Goal: Information Seeking & Learning: Learn about a topic

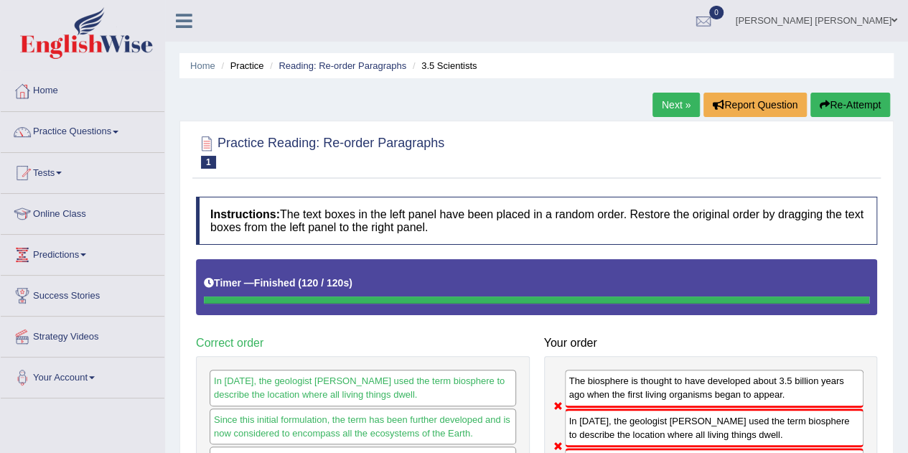
click at [669, 105] on link "Next »" at bounding box center [676, 105] width 47 height 24
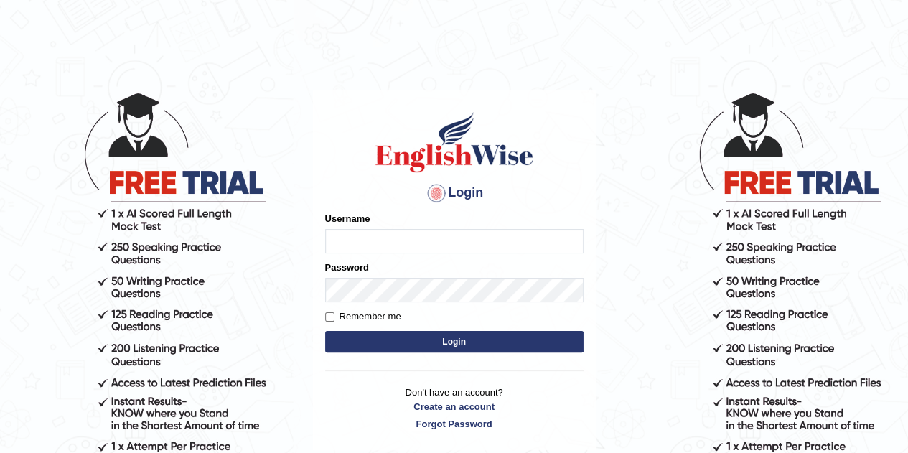
type input "Rajwant123"
click at [439, 343] on button "Login" at bounding box center [454, 342] width 259 height 22
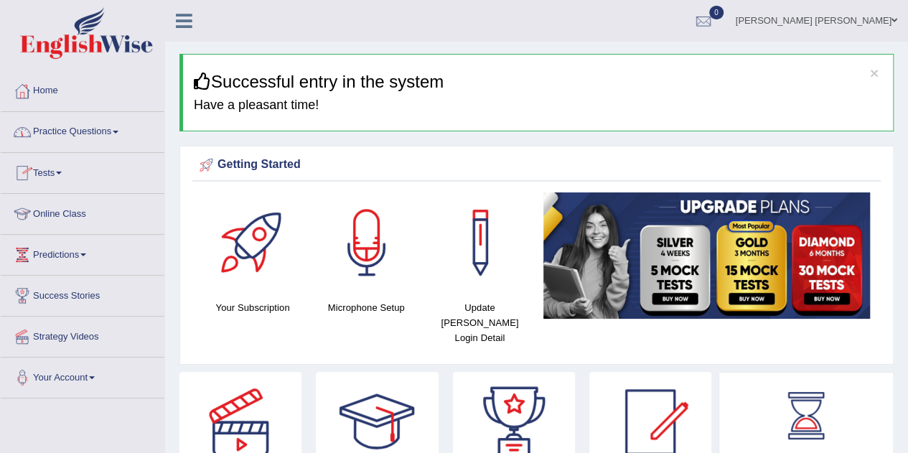
click at [118, 131] on span at bounding box center [116, 132] width 6 height 3
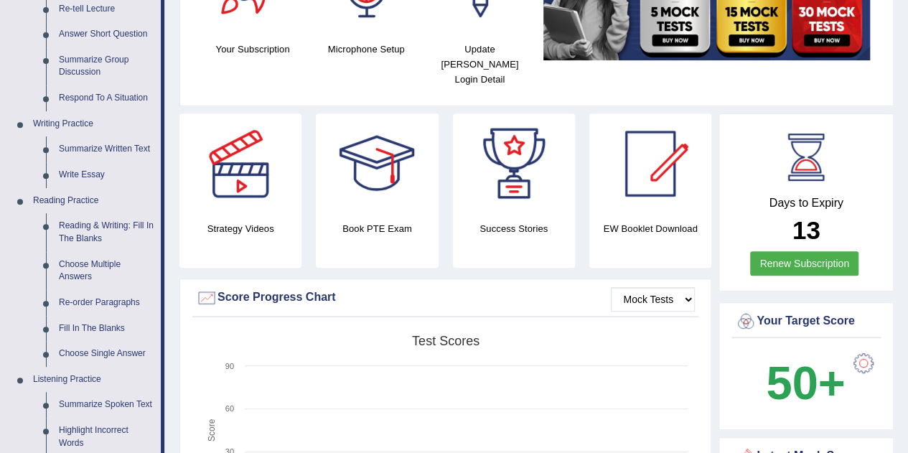
scroll to position [296, 0]
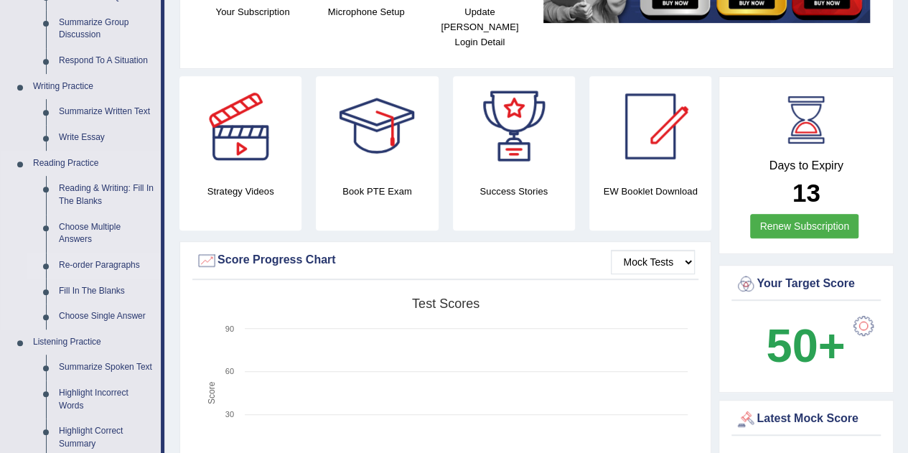
click at [102, 262] on link "Re-order Paragraphs" at bounding box center [106, 266] width 108 height 26
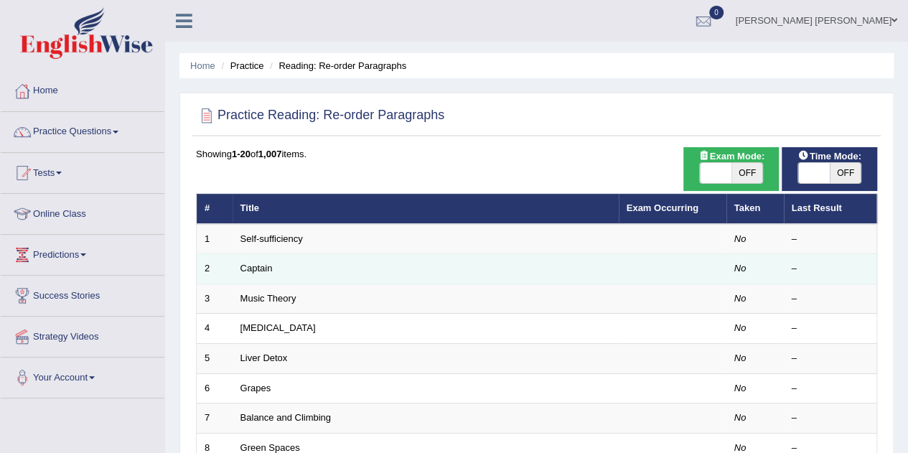
click at [297, 264] on td "Captain" at bounding box center [426, 269] width 386 height 30
click at [263, 263] on link "Captain" at bounding box center [257, 268] width 32 height 11
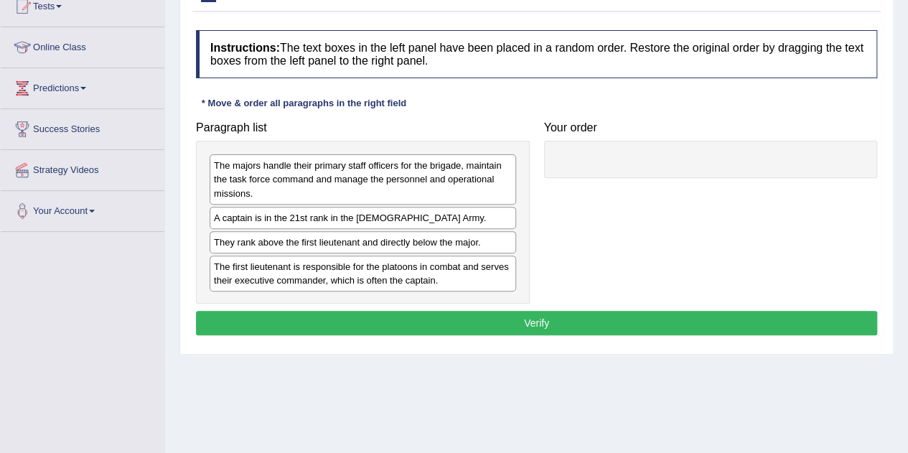
scroll to position [168, 0]
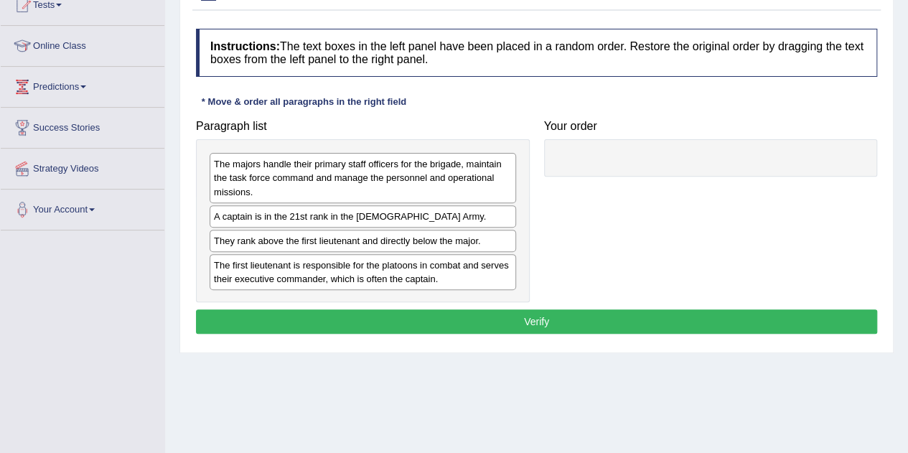
click at [340, 285] on div "The first lieutenant is responsible for the platoons in combat and serves their…" at bounding box center [363, 272] width 307 height 36
click at [477, 276] on div "The first lieutenant is responsible for the platoons in combat and serves their…" at bounding box center [363, 272] width 307 height 36
click at [475, 268] on div "The first lieutenant is responsible for the platoons in combat and serves their…" at bounding box center [363, 272] width 307 height 36
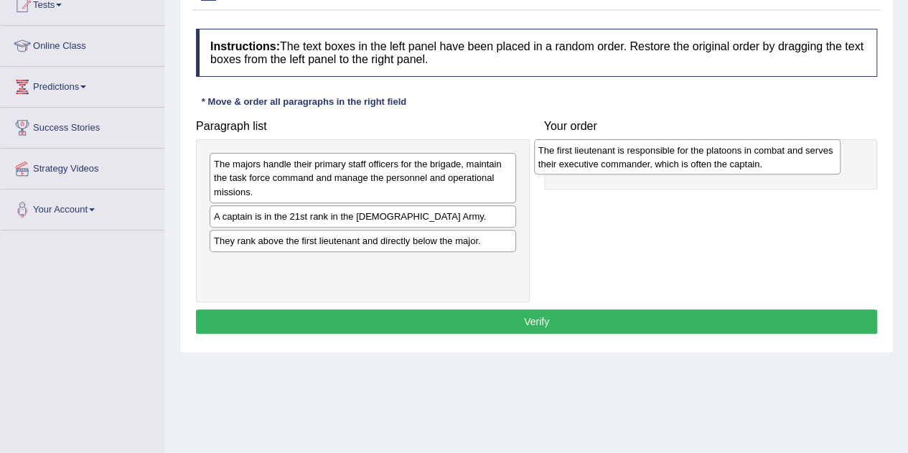
drag, startPoint x: 475, startPoint y: 268, endPoint x: 799, endPoint y: 154, distance: 343.8
click at [799, 154] on div "The first lieutenant is responsible for the platoons in combat and serves their…" at bounding box center [687, 157] width 307 height 36
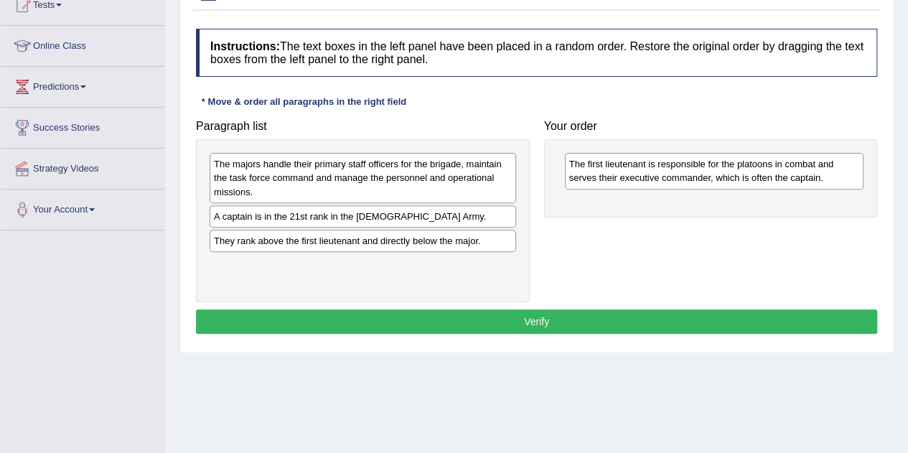
click at [339, 215] on div "A captain is in the 21st rank in the US Army." at bounding box center [363, 216] width 307 height 22
click at [415, 214] on div "A captain is in the 21st rank in the US Army." at bounding box center [363, 216] width 307 height 22
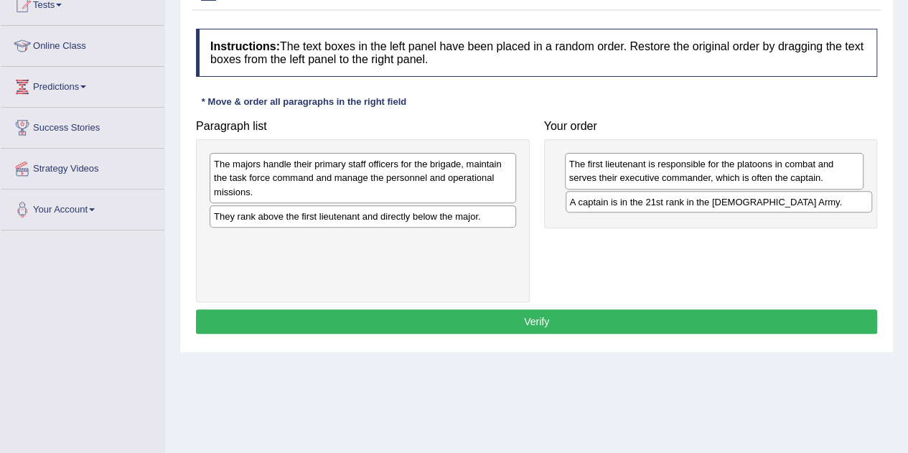
drag, startPoint x: 415, startPoint y: 214, endPoint x: 771, endPoint y: 200, distance: 356.4
click at [771, 200] on div "A captain is in the 21st rank in the US Army." at bounding box center [719, 202] width 307 height 22
click at [357, 215] on div "They rank above the first lieutenant and directly below the major." at bounding box center [363, 216] width 307 height 22
click at [346, 215] on div "They rank above the first lieutenant and directly below the major." at bounding box center [363, 216] width 307 height 22
click at [414, 217] on div "They rank above the first lieutenant and directly below the major." at bounding box center [363, 216] width 307 height 22
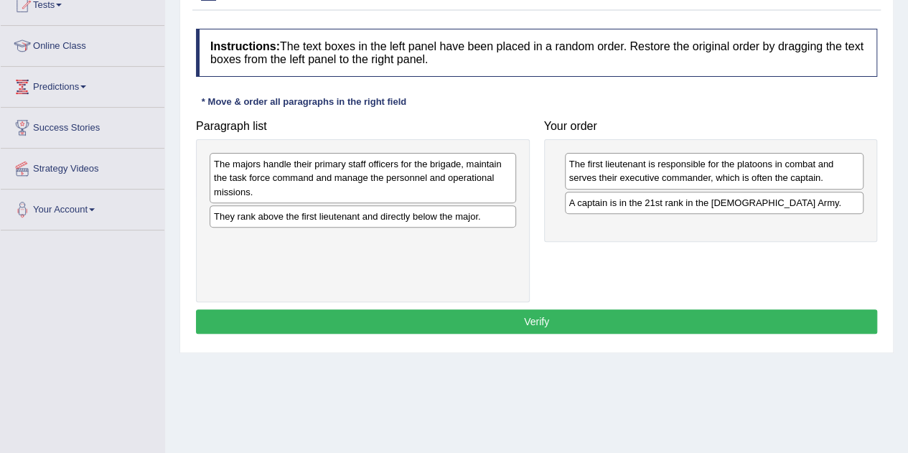
click at [458, 215] on div "They rank above the first lieutenant and directly below the major." at bounding box center [363, 216] width 307 height 22
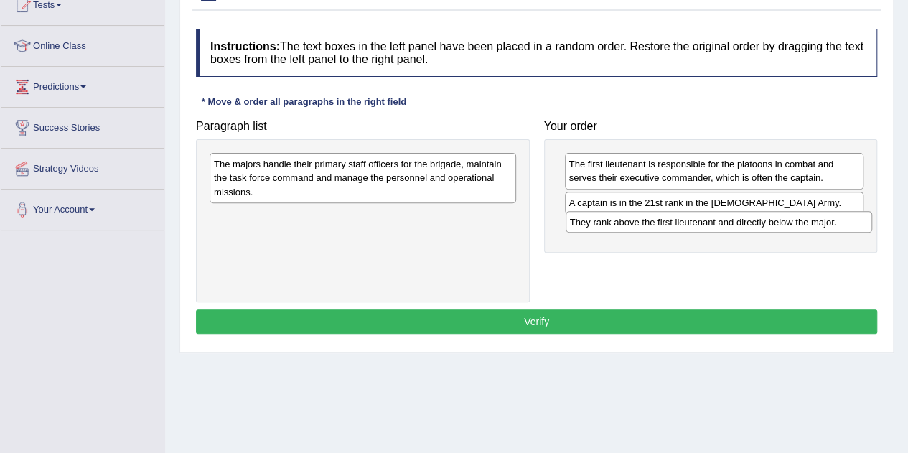
drag, startPoint x: 504, startPoint y: 213, endPoint x: 860, endPoint y: 220, distance: 356.2
click at [860, 220] on div "They rank above the first lieutenant and directly below the major." at bounding box center [719, 222] width 307 height 22
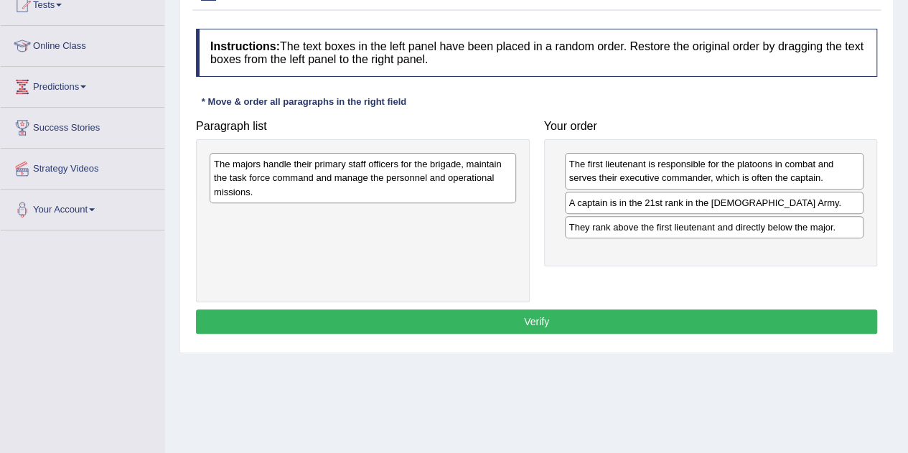
click at [450, 171] on div "The majors handle their primary staff officers for the brigade, maintain the ta…" at bounding box center [363, 178] width 307 height 50
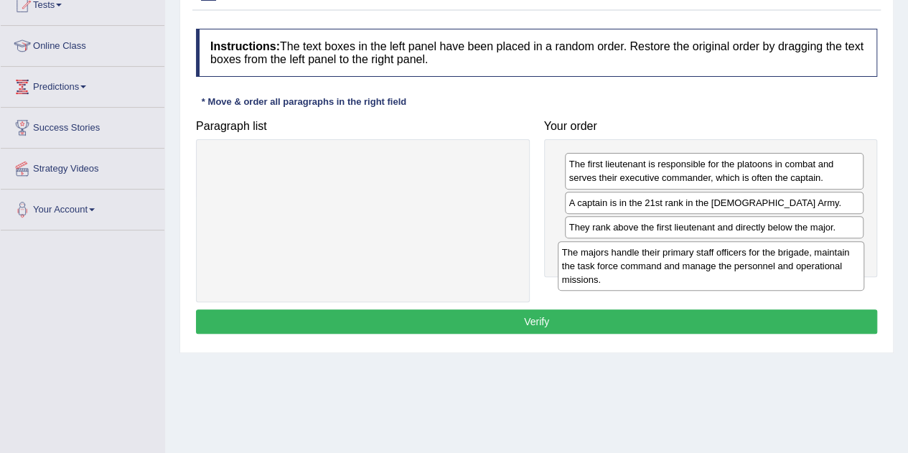
drag, startPoint x: 450, startPoint y: 171, endPoint x: 798, endPoint y: 259, distance: 359.3
click at [798, 259] on div "The majors handle their primary staff officers for the brigade, maintain the ta…" at bounding box center [711, 266] width 307 height 50
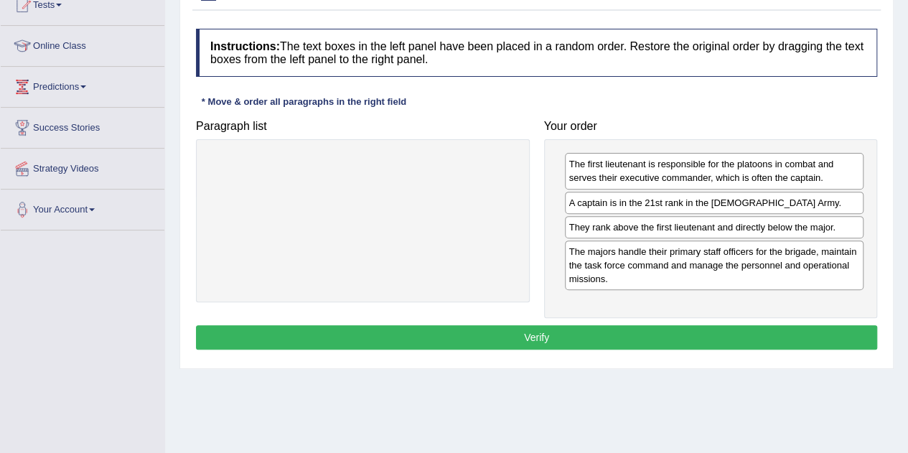
click at [645, 332] on button "Verify" at bounding box center [536, 337] width 681 height 24
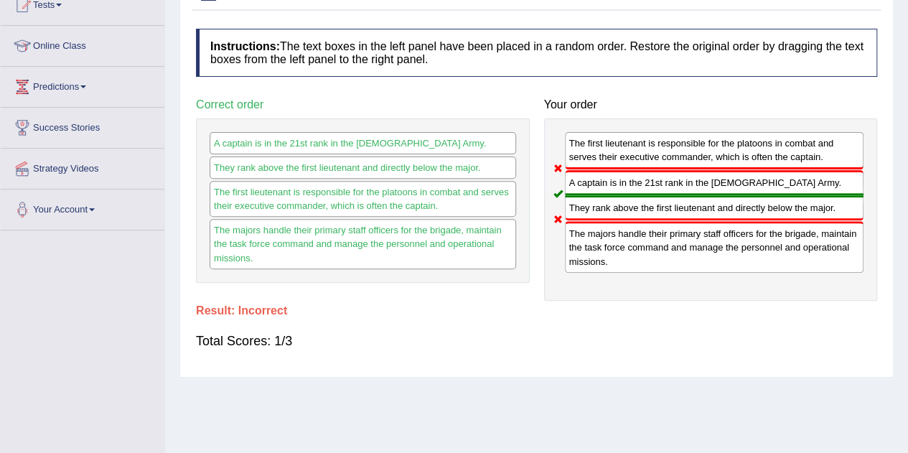
drag, startPoint x: 629, startPoint y: 256, endPoint x: 623, endPoint y: 194, distance: 62.7
click at [623, 194] on div "The first lieutenant is responsible for the platoons in combat and serves their…" at bounding box center [711, 209] width 334 height 182
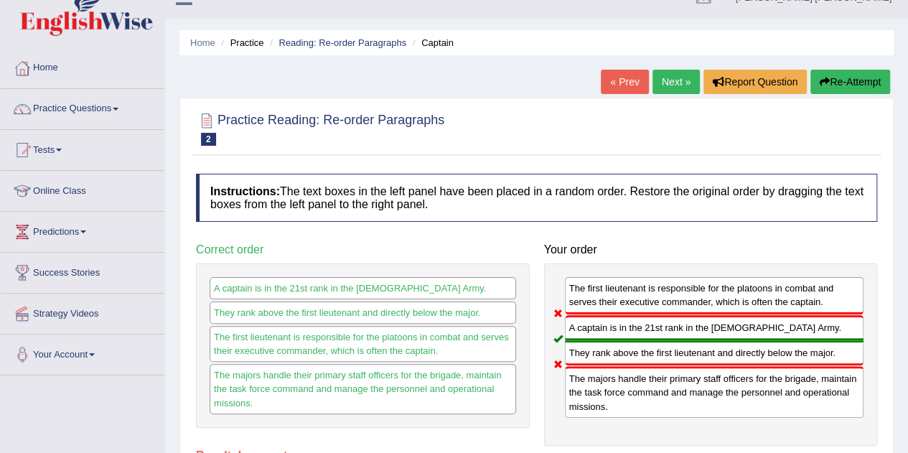
scroll to position [0, 0]
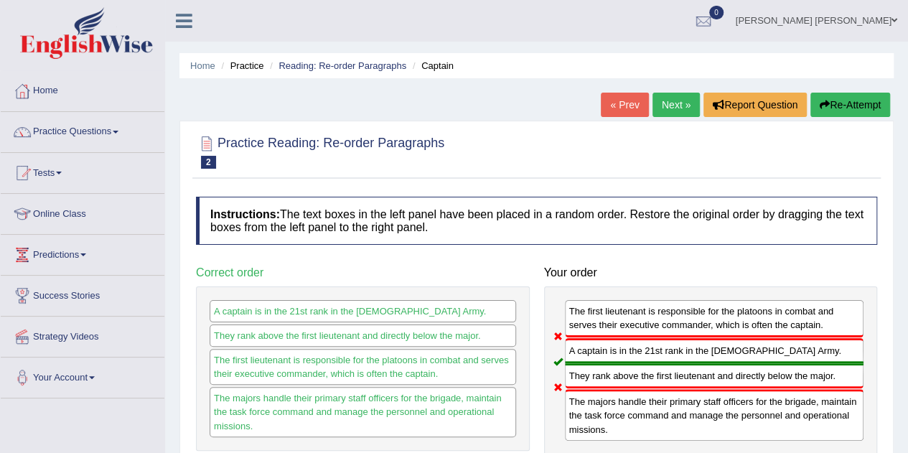
click at [841, 98] on button "Re-Attempt" at bounding box center [851, 105] width 80 height 24
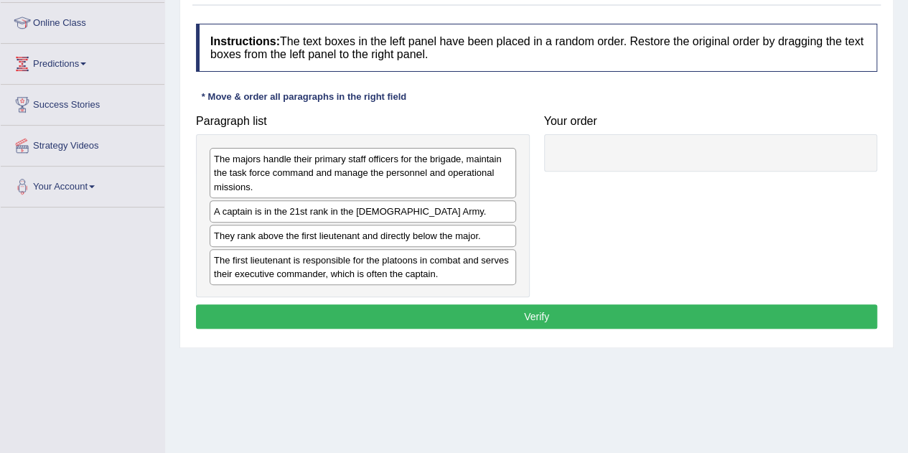
scroll to position [194, 0]
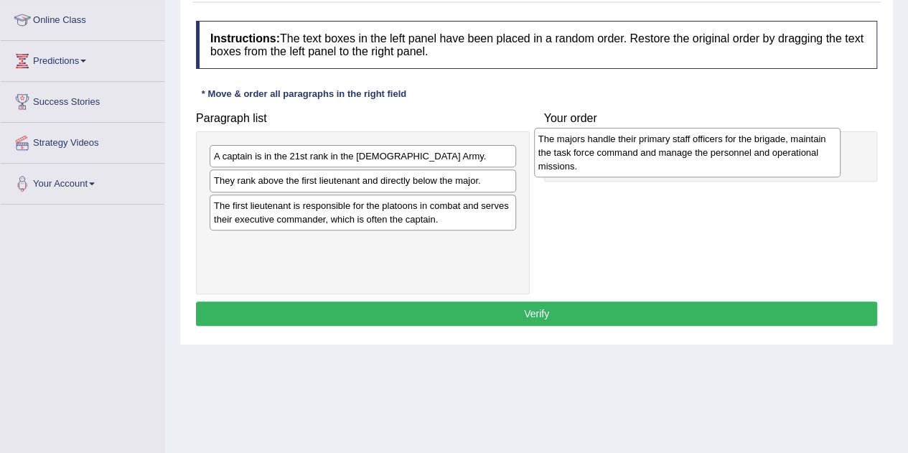
drag, startPoint x: 386, startPoint y: 169, endPoint x: 712, endPoint y: 152, distance: 326.5
click at [712, 152] on div "The majors handle their primary staff officers for the brigade, maintain the ta…" at bounding box center [687, 153] width 307 height 50
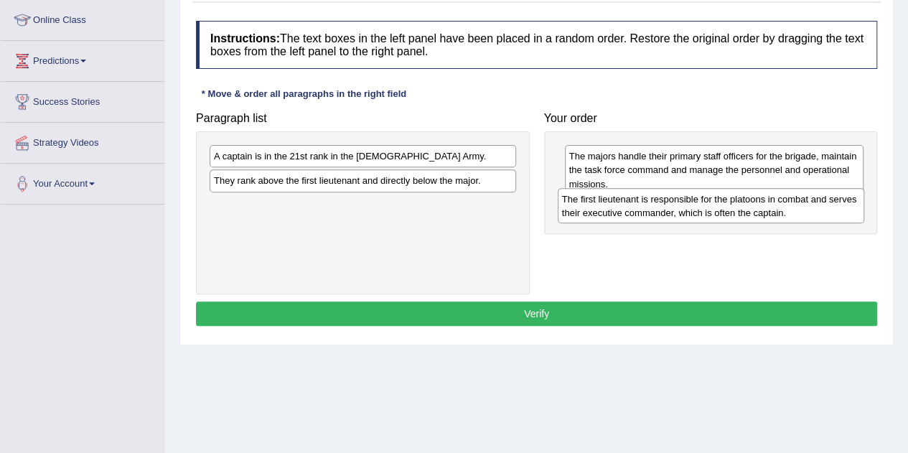
drag, startPoint x: 399, startPoint y: 214, endPoint x: 747, endPoint y: 209, distance: 348.3
click at [747, 209] on div "The first lieutenant is responsible for the platoons in combat and serves their…" at bounding box center [711, 206] width 307 height 36
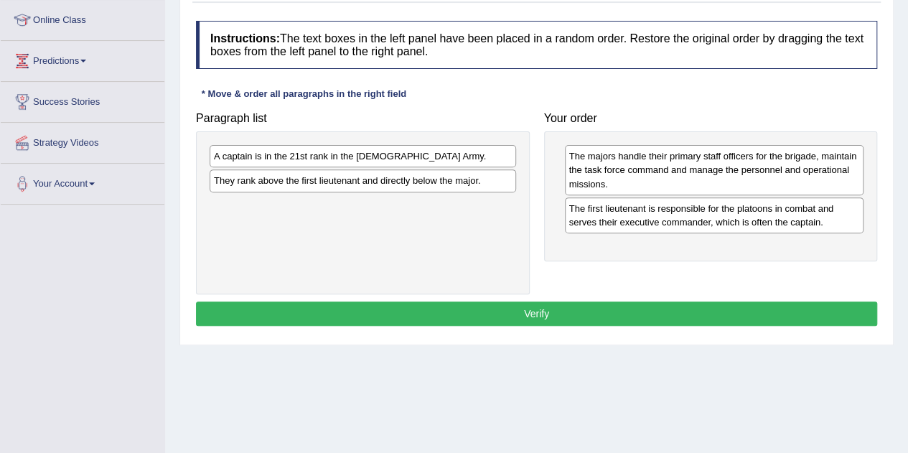
click at [381, 150] on div "A captain is in the 21st rank in the [DEMOGRAPHIC_DATA] Army." at bounding box center [363, 156] width 307 height 22
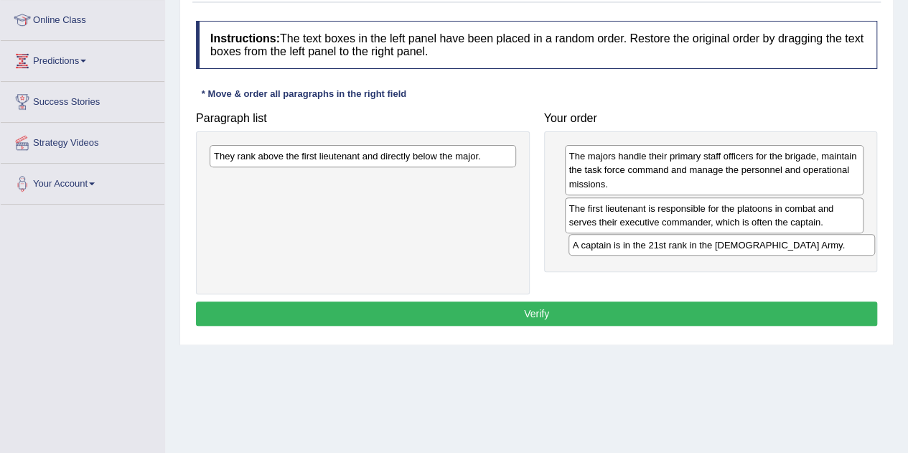
drag, startPoint x: 381, startPoint y: 150, endPoint x: 740, endPoint y: 239, distance: 369.9
click at [740, 239] on div "A captain is in the 21st rank in the [DEMOGRAPHIC_DATA] Army." at bounding box center [722, 245] width 307 height 22
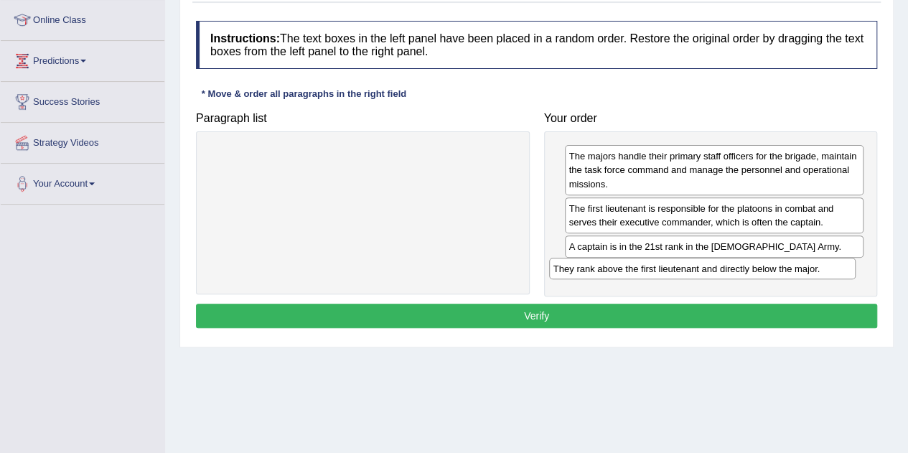
drag, startPoint x: 381, startPoint y: 149, endPoint x: 721, endPoint y: 262, distance: 357.9
click at [721, 262] on div "They rank above the first lieutenant and directly below the major." at bounding box center [702, 269] width 307 height 22
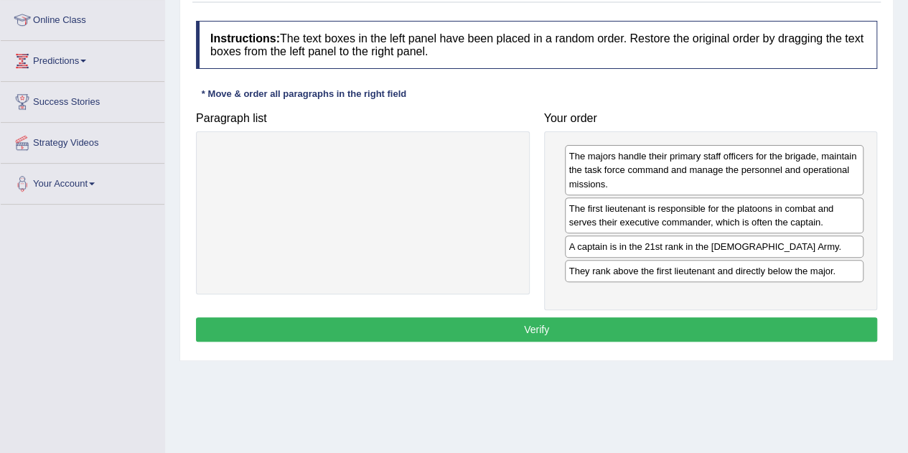
click at [600, 331] on button "Verify" at bounding box center [536, 329] width 681 height 24
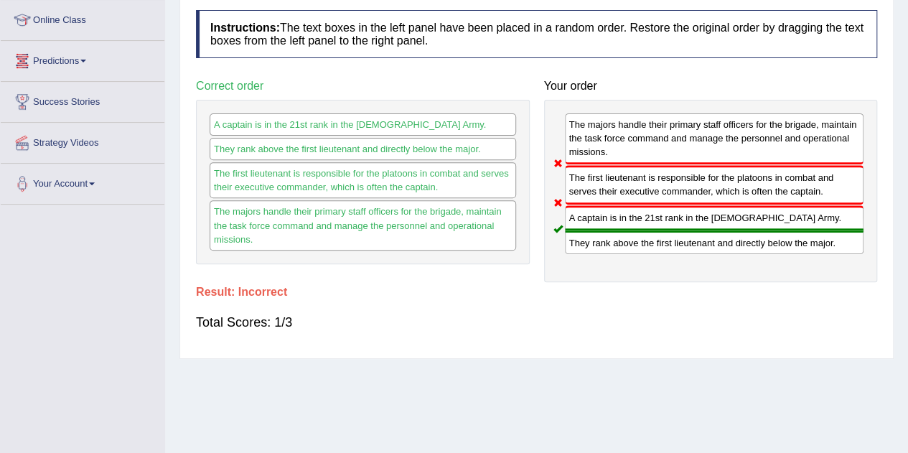
click at [87, 57] on link "Predictions" at bounding box center [83, 59] width 164 height 36
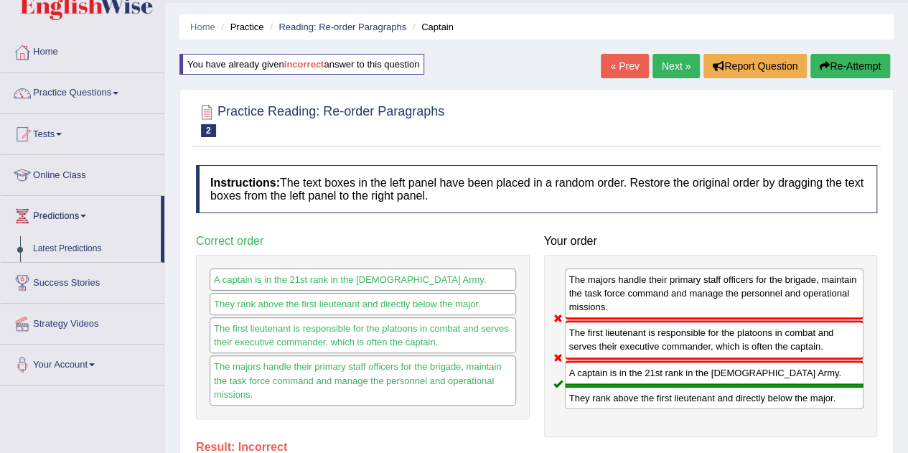
scroll to position [0, 0]
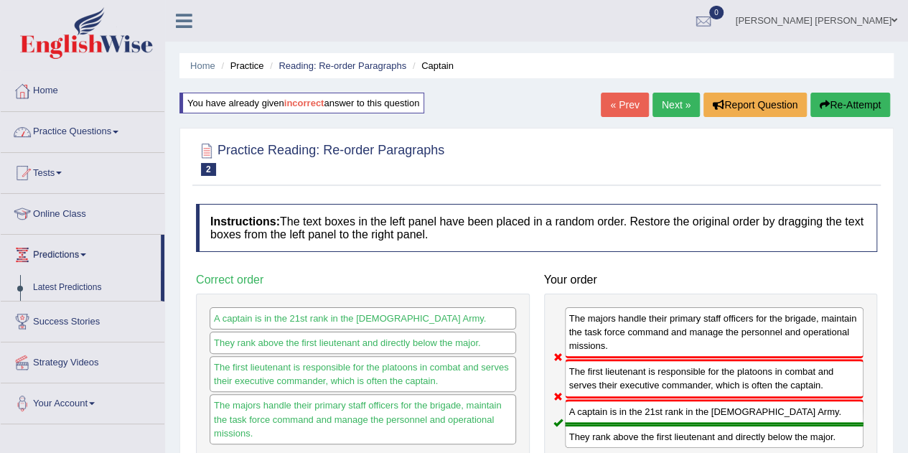
click at [118, 131] on span at bounding box center [116, 132] width 6 height 3
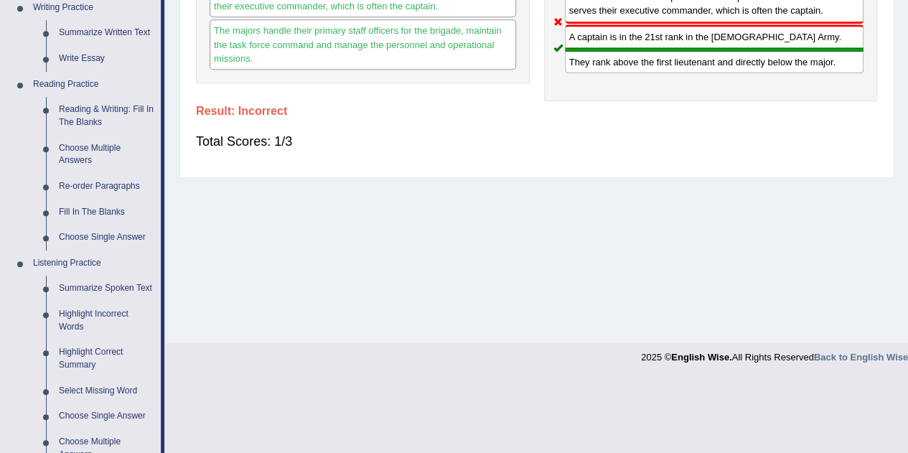
scroll to position [387, 0]
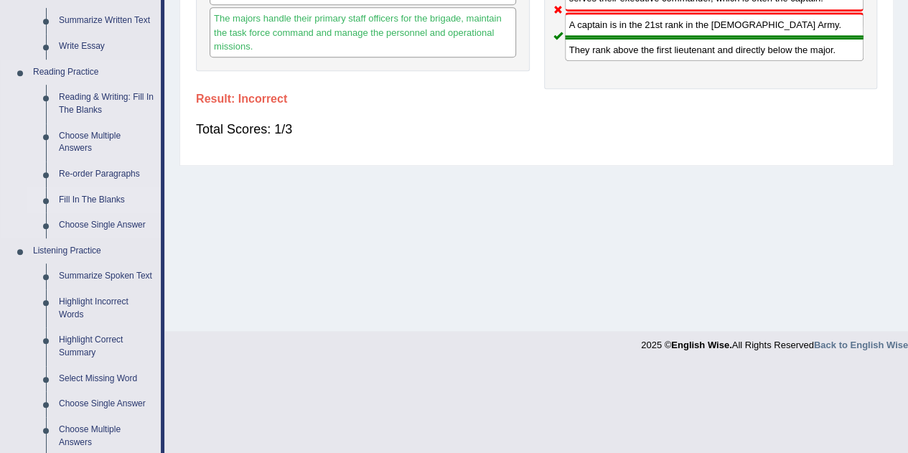
click at [84, 197] on link "Fill In The Blanks" at bounding box center [106, 200] width 108 height 26
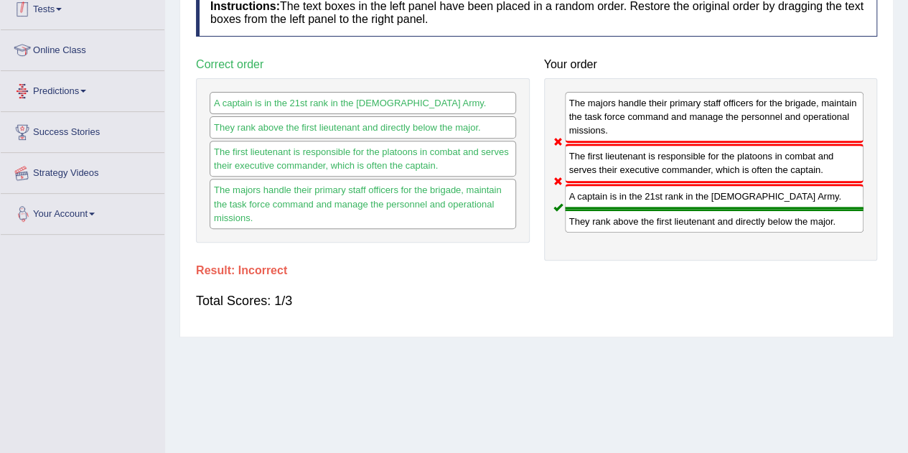
scroll to position [259, 0]
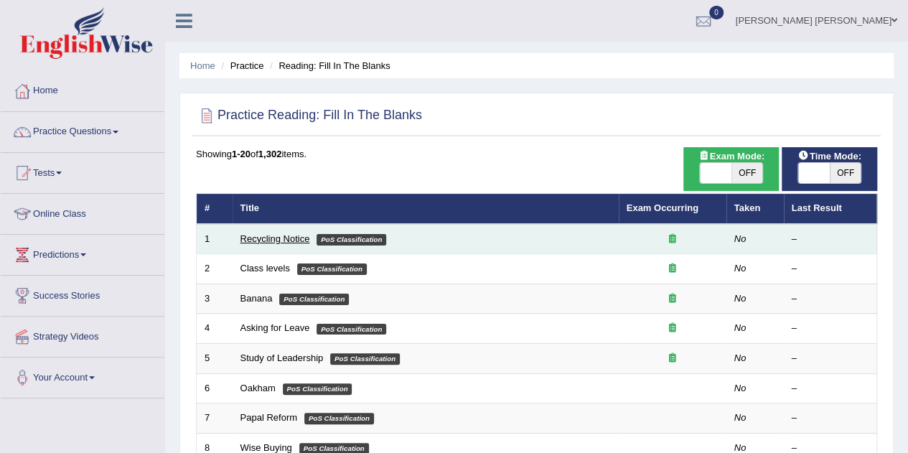
click at [253, 236] on link "Recycling Notice" at bounding box center [276, 238] width 70 height 11
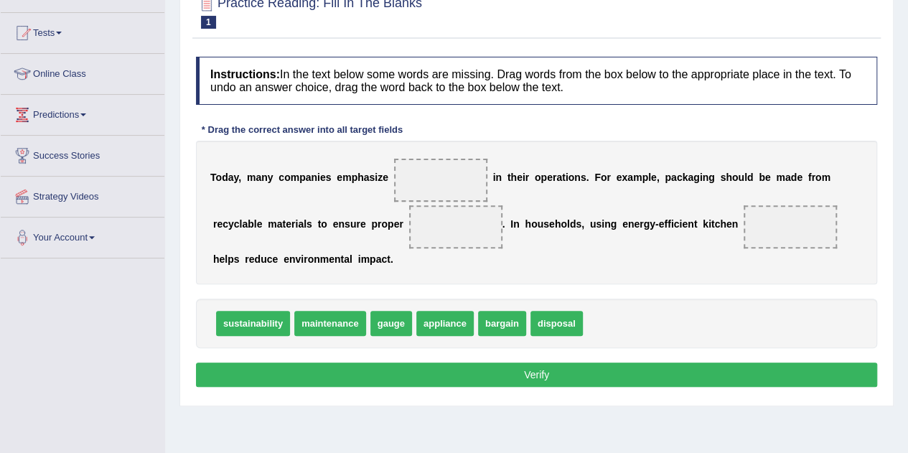
scroll to position [141, 0]
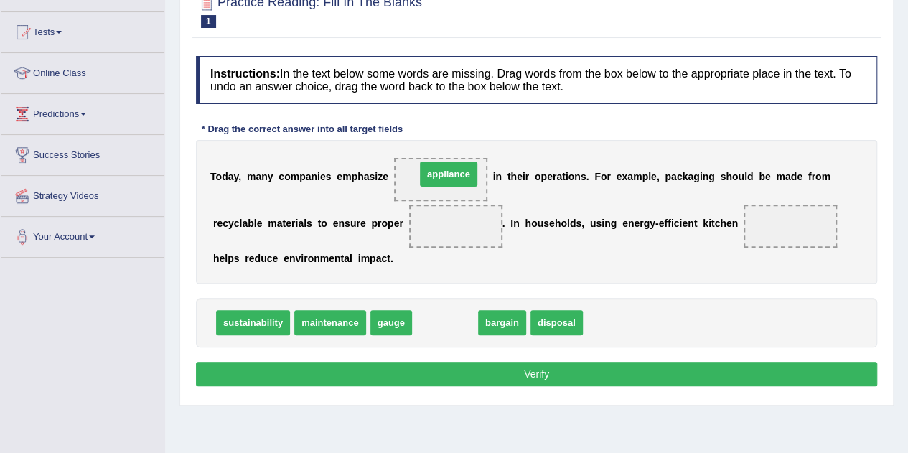
drag, startPoint x: 442, startPoint y: 315, endPoint x: 446, endPoint y: 166, distance: 148.7
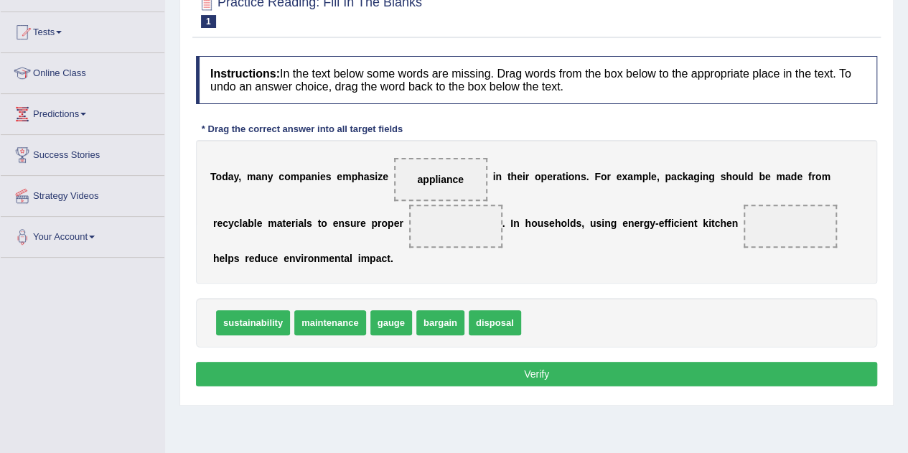
click at [498, 322] on span "disposal" at bounding box center [495, 322] width 52 height 25
click at [466, 257] on div "T o d a y , m a n y c o m p a n i e s e m p h a s i z e appliance i n t h e i r…" at bounding box center [536, 212] width 681 height 144
click at [488, 315] on span "disposal" at bounding box center [495, 322] width 52 height 25
click at [495, 321] on span "disposal" at bounding box center [495, 322] width 52 height 25
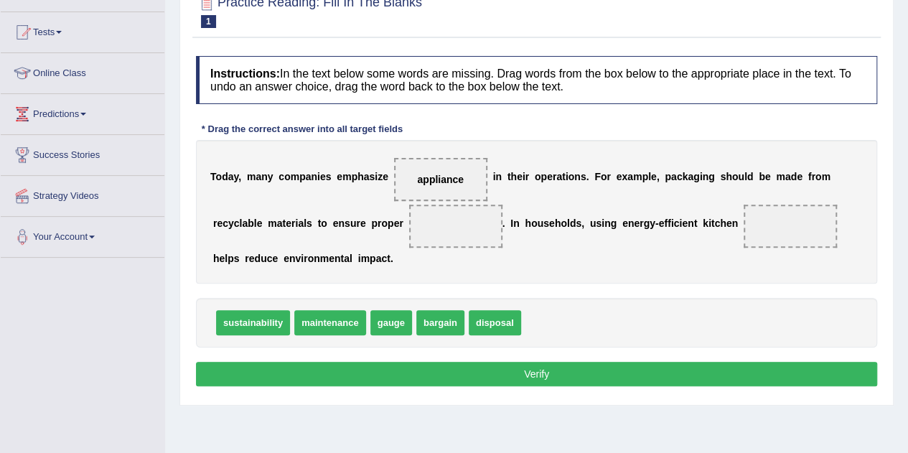
click at [495, 321] on span "disposal" at bounding box center [495, 322] width 52 height 25
click at [461, 236] on span at bounding box center [455, 226] width 93 height 43
drag, startPoint x: 485, startPoint y: 327, endPoint x: 447, endPoint y: 229, distance: 104.8
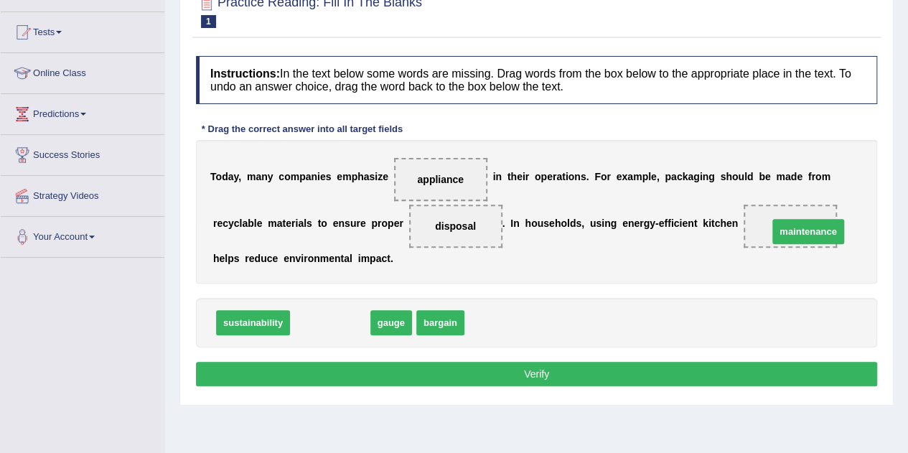
drag, startPoint x: 329, startPoint y: 325, endPoint x: 807, endPoint y: 233, distance: 486.9
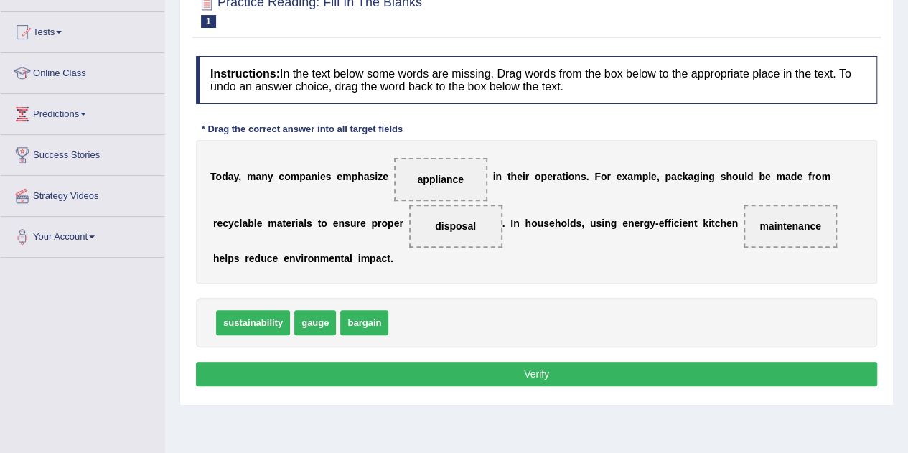
click at [549, 377] on button "Verify" at bounding box center [536, 374] width 681 height 24
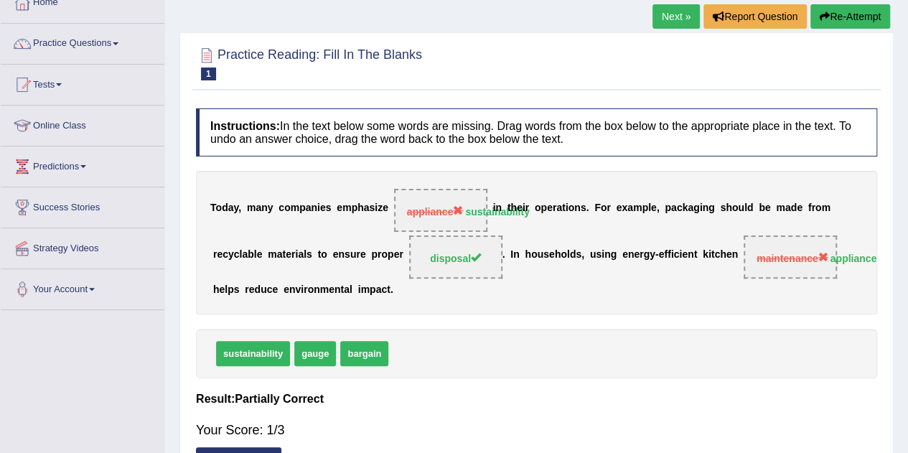
scroll to position [0, 0]
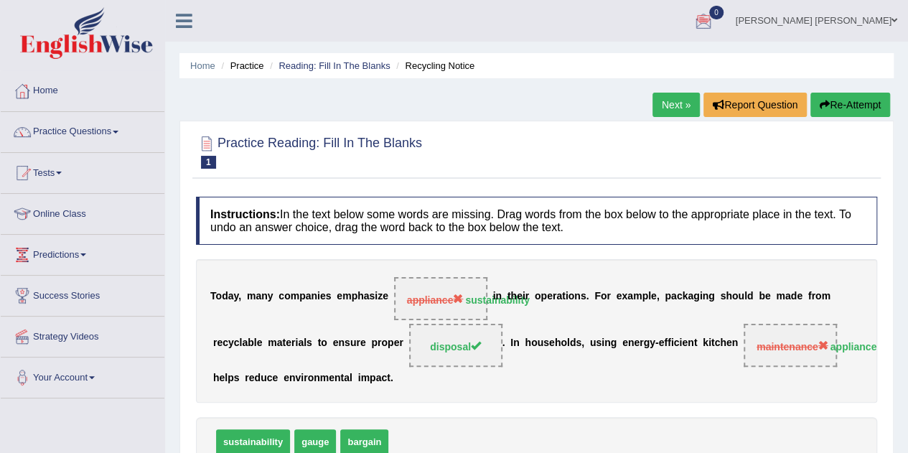
click at [667, 104] on link "Next »" at bounding box center [676, 105] width 47 height 24
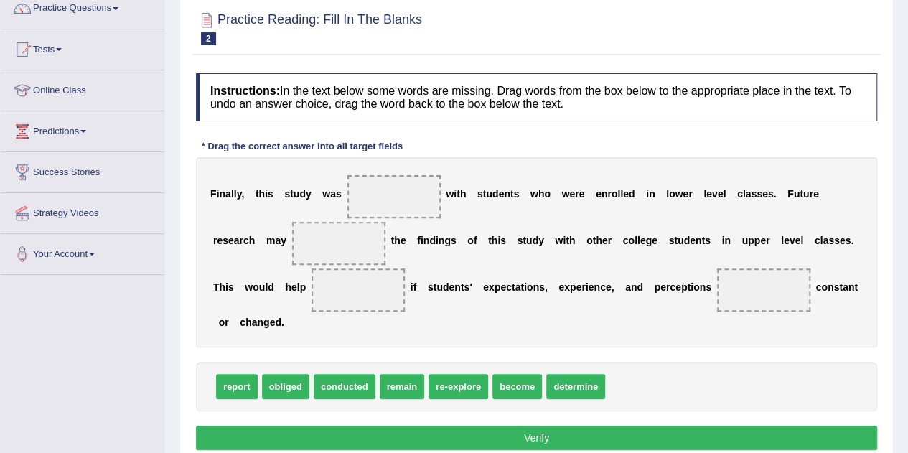
scroll to position [126, 0]
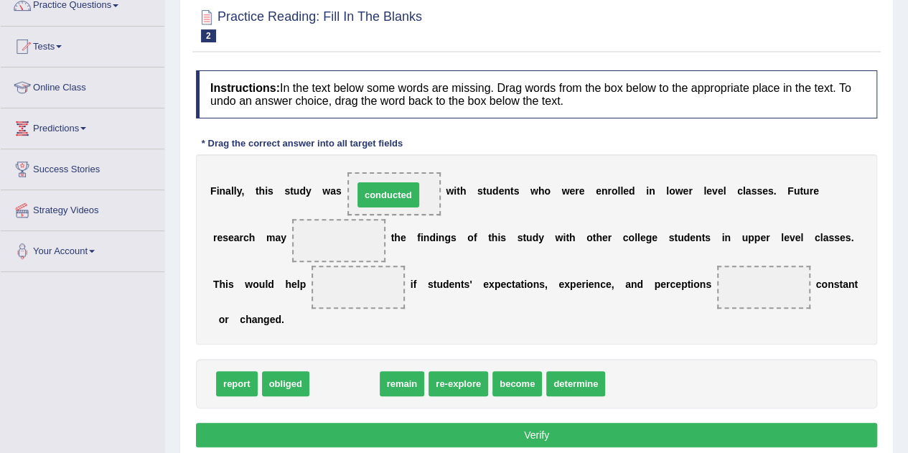
drag, startPoint x: 338, startPoint y: 383, endPoint x: 382, endPoint y: 194, distance: 193.9
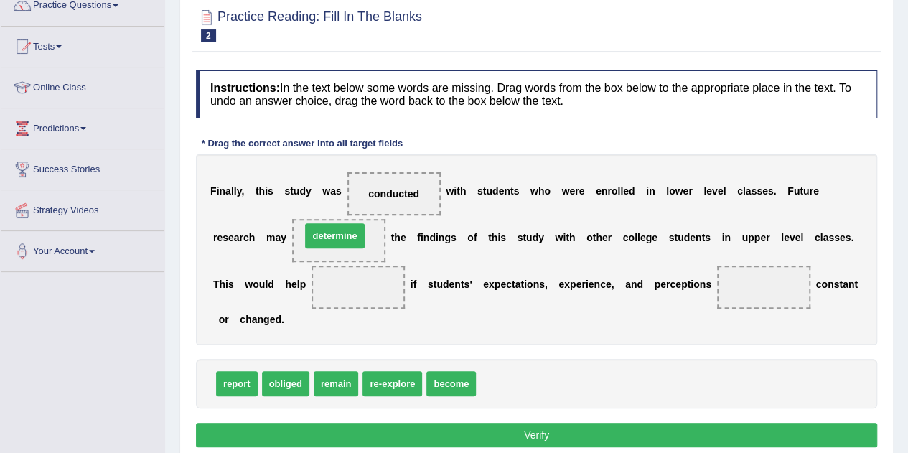
drag, startPoint x: 514, startPoint y: 382, endPoint x: 339, endPoint y: 235, distance: 228.8
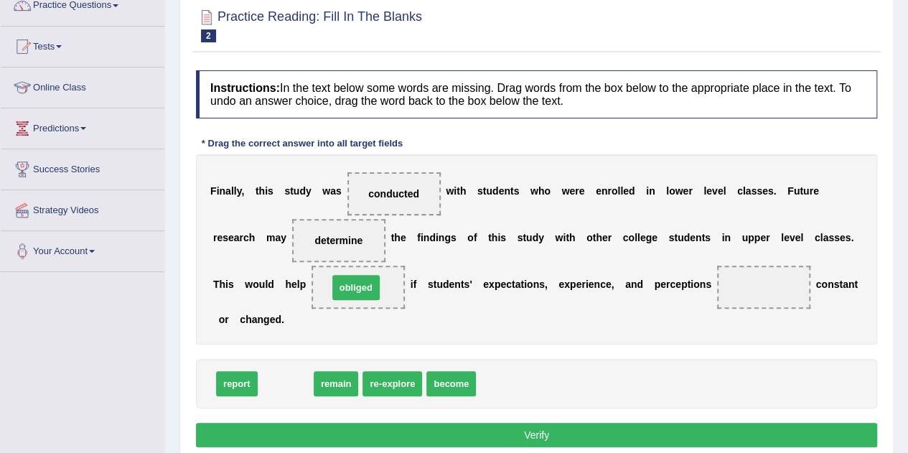
drag, startPoint x: 279, startPoint y: 381, endPoint x: 350, endPoint y: 285, distance: 119.2
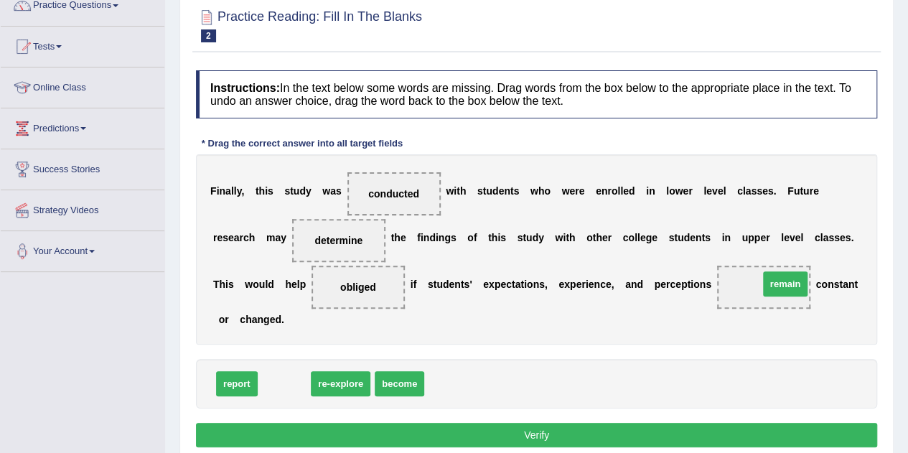
drag, startPoint x: 287, startPoint y: 385, endPoint x: 788, endPoint y: 285, distance: 511.1
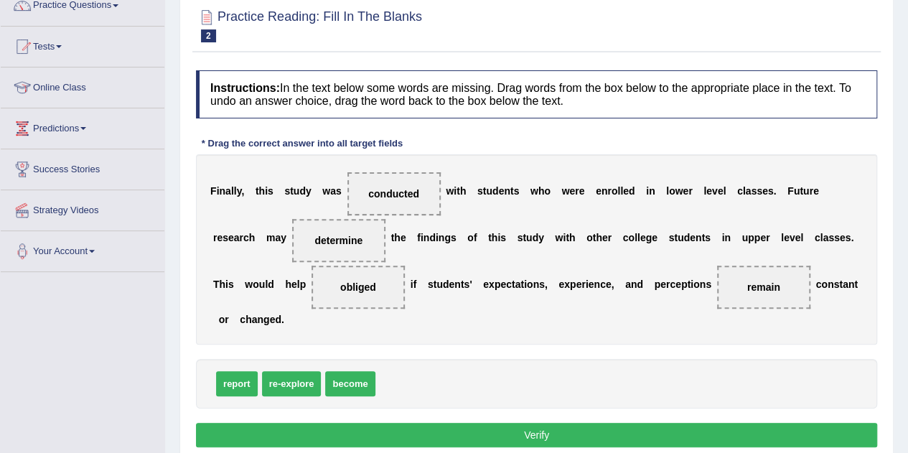
click at [524, 429] on button "Verify" at bounding box center [536, 435] width 681 height 24
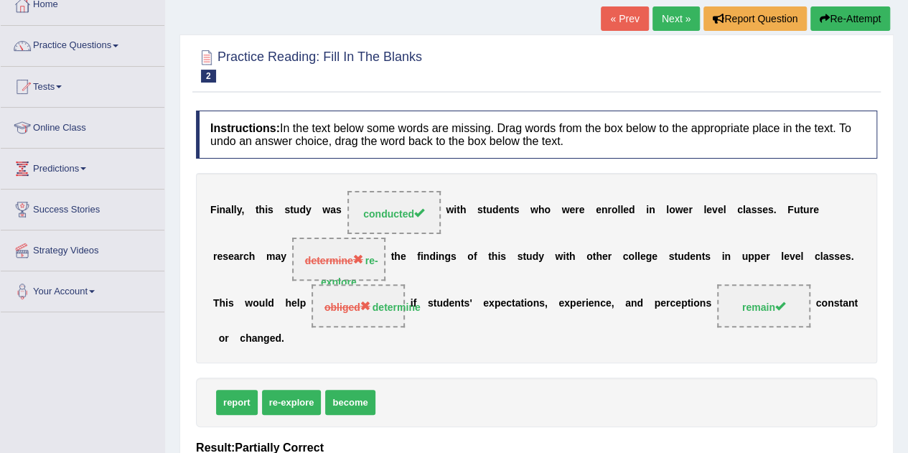
scroll to position [0, 0]
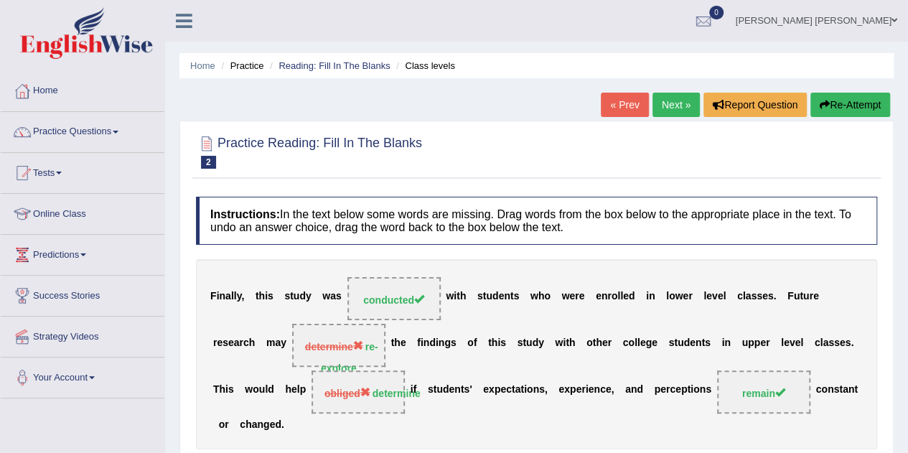
click at [669, 111] on link "Next »" at bounding box center [676, 105] width 47 height 24
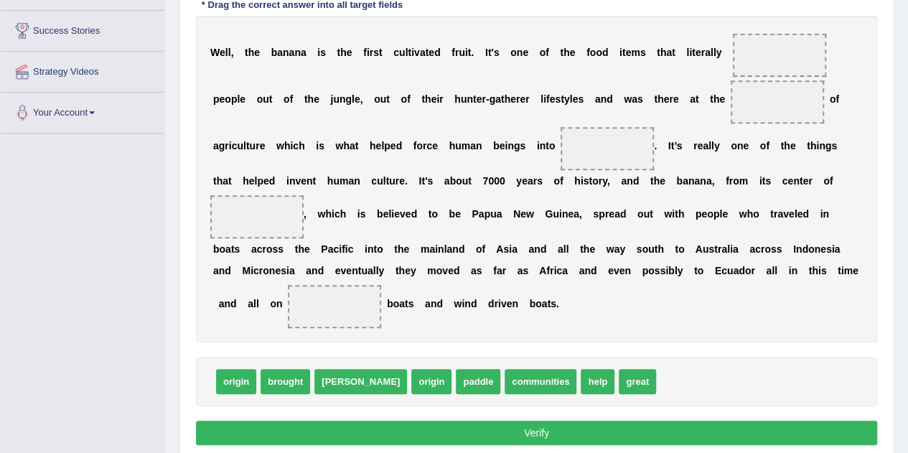
scroll to position [266, 0]
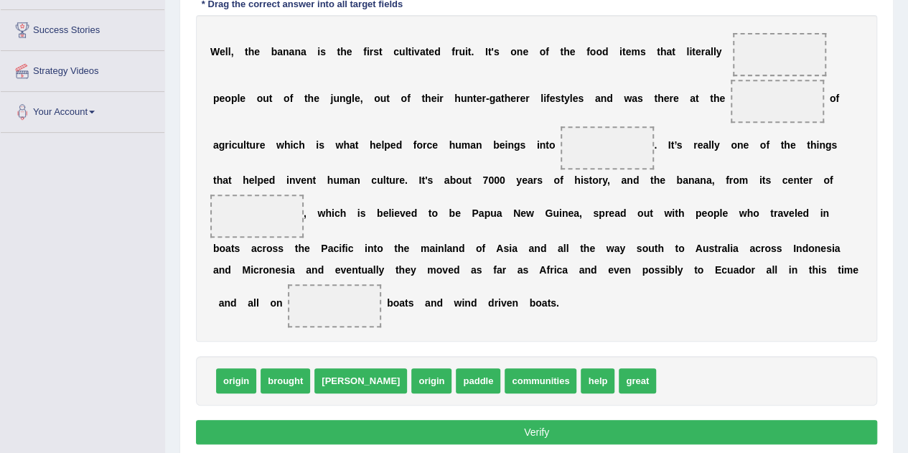
click at [283, 380] on span "brought" at bounding box center [286, 380] width 50 height 25
drag, startPoint x: 286, startPoint y: 371, endPoint x: 473, endPoint y: 241, distance: 228.1
click at [429, 268] on span "brought" at bounding box center [404, 280] width 50 height 25
click at [474, 243] on b at bounding box center [473, 248] width 6 height 11
click at [796, 106] on span at bounding box center [777, 101] width 93 height 43
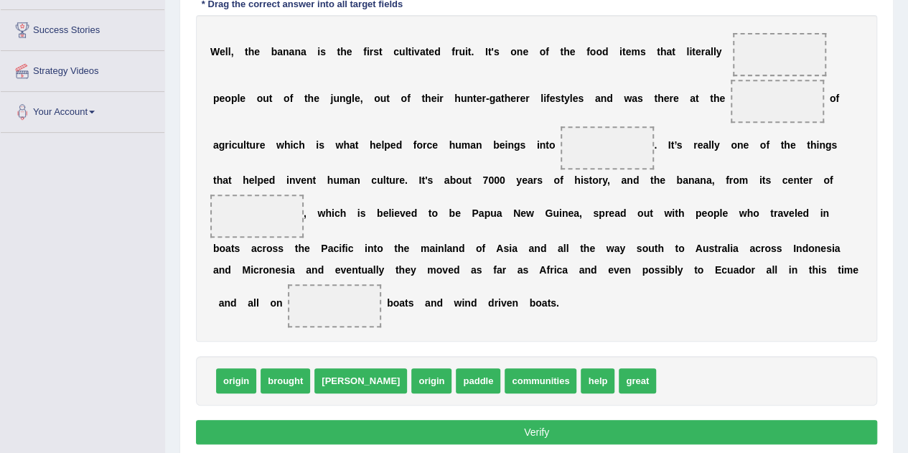
click at [585, 271] on b "n" at bounding box center [588, 269] width 6 height 11
drag, startPoint x: 292, startPoint y: 372, endPoint x: 790, endPoint y: 48, distance: 593.7
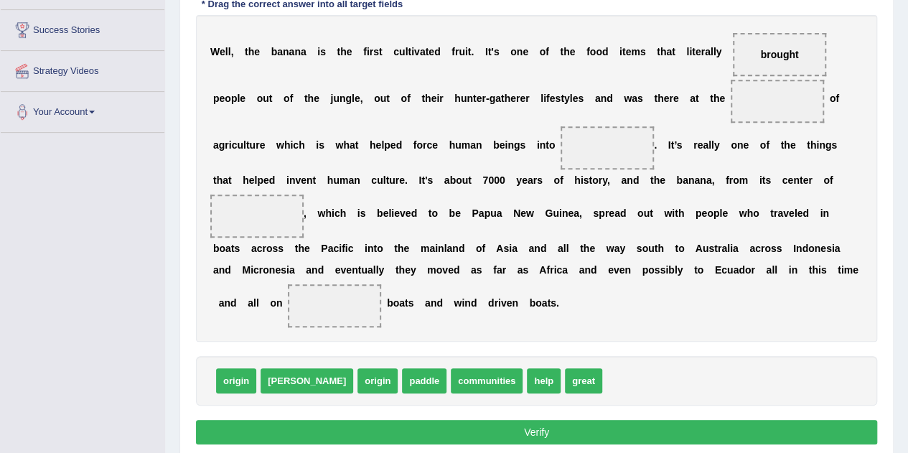
click at [236, 368] on span "origin" at bounding box center [236, 380] width 40 height 25
drag, startPoint x: 491, startPoint y: 381, endPoint x: 340, endPoint y: 311, distance: 167.1
drag, startPoint x: 325, startPoint y: 381, endPoint x: 244, endPoint y: 223, distance: 177.6
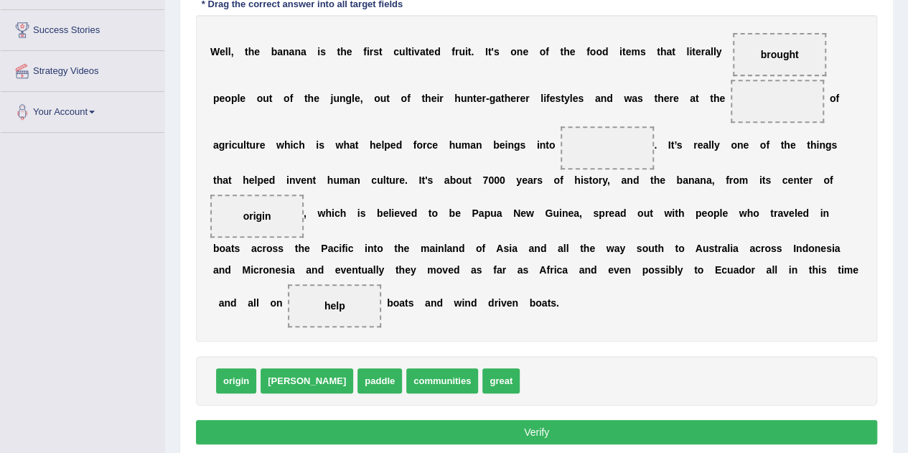
click at [358, 376] on span "paddle" at bounding box center [380, 380] width 45 height 25
click at [634, 250] on b at bounding box center [634, 248] width 6 height 11
click at [540, 268] on b "A" at bounding box center [542, 269] width 7 height 11
click at [406, 376] on span "communities" at bounding box center [442, 380] width 72 height 25
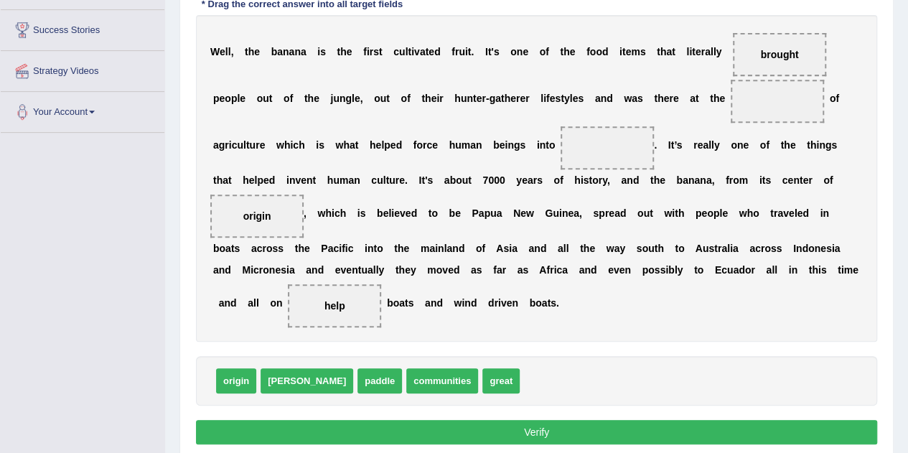
click at [452, 299] on b at bounding box center [452, 302] width 6 height 11
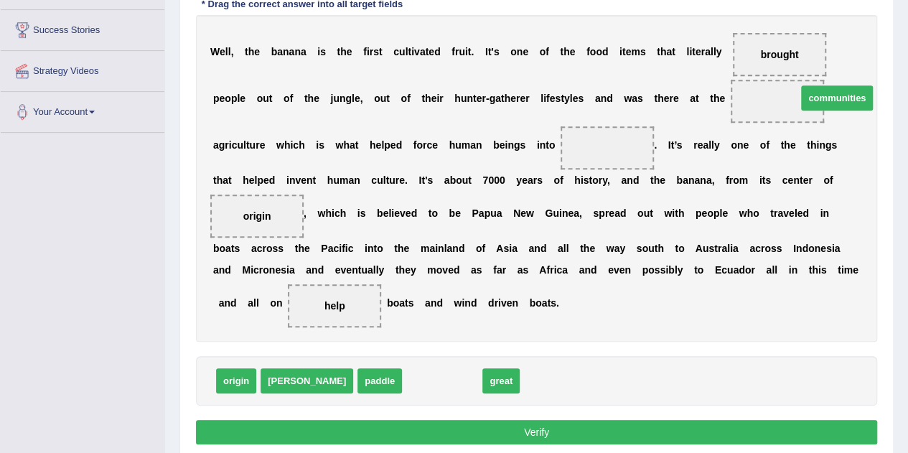
drag, startPoint x: 382, startPoint y: 375, endPoint x: 777, endPoint y: 92, distance: 485.8
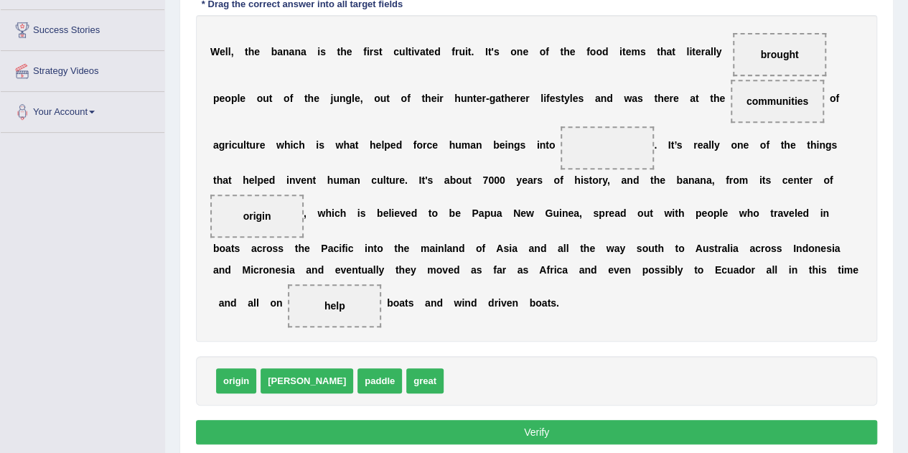
click at [358, 373] on span "paddle" at bounding box center [380, 380] width 45 height 25
click at [482, 251] on b "f" at bounding box center [484, 248] width 4 height 11
click at [358, 379] on span "paddle" at bounding box center [380, 380] width 45 height 25
drag, startPoint x: 332, startPoint y: 379, endPoint x: 615, endPoint y: 157, distance: 359.4
click at [490, 426] on button "Verify" at bounding box center [536, 432] width 681 height 24
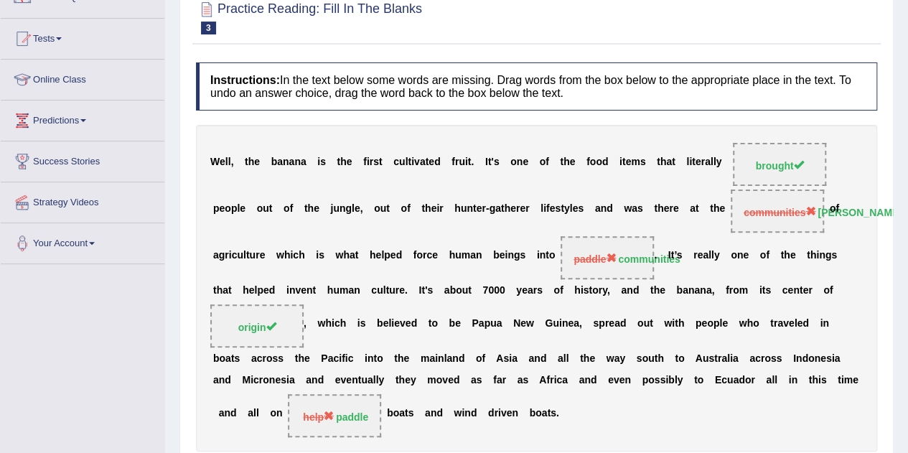
scroll to position [0, 0]
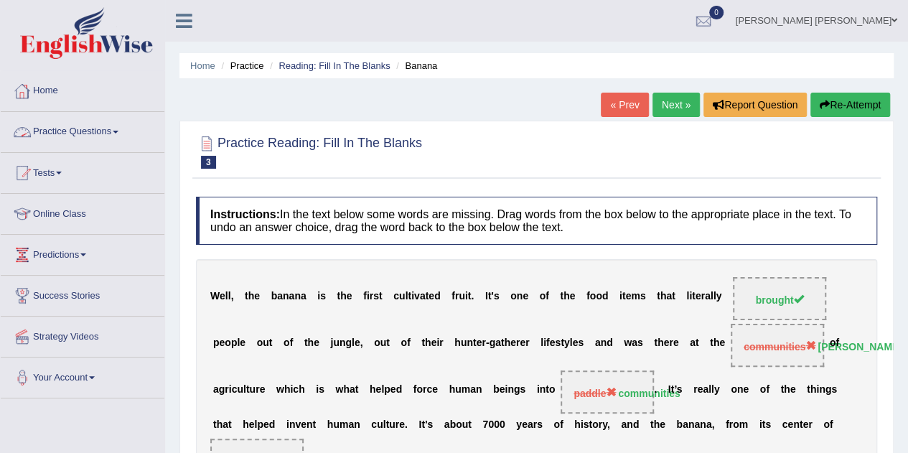
click at [112, 140] on link "Practice Questions" at bounding box center [83, 130] width 164 height 36
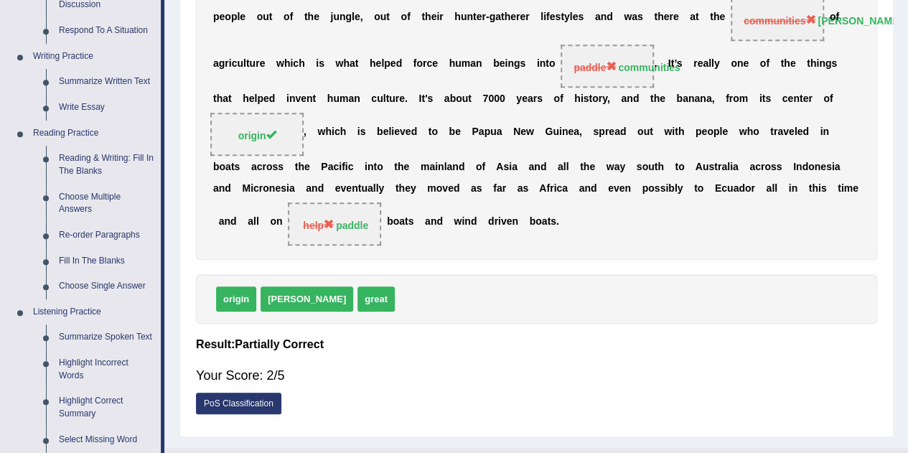
scroll to position [335, 0]
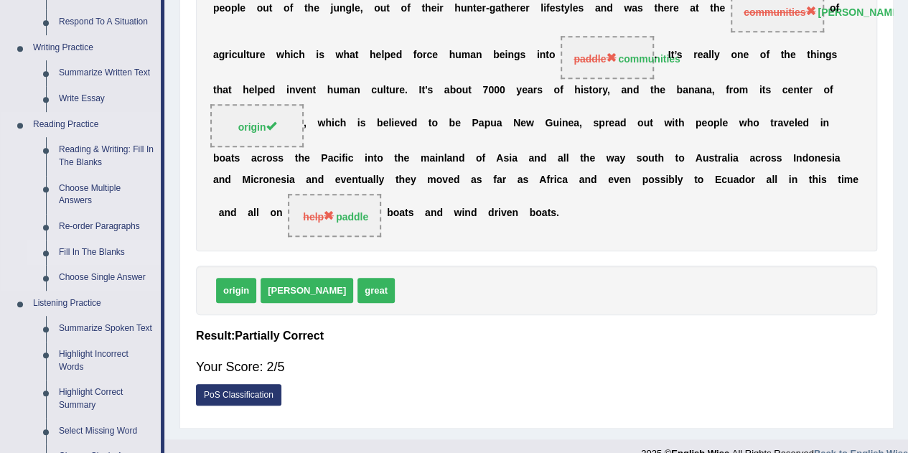
click at [110, 256] on link "Fill In The Blanks" at bounding box center [106, 253] width 108 height 26
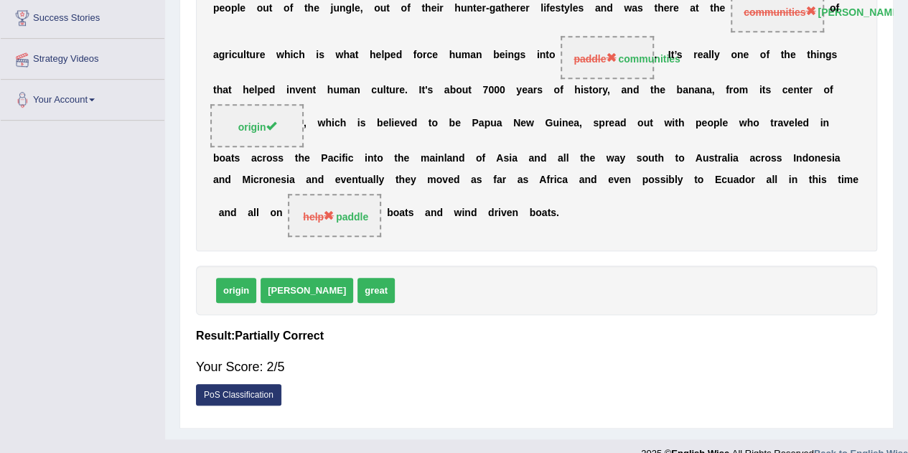
scroll to position [354, 0]
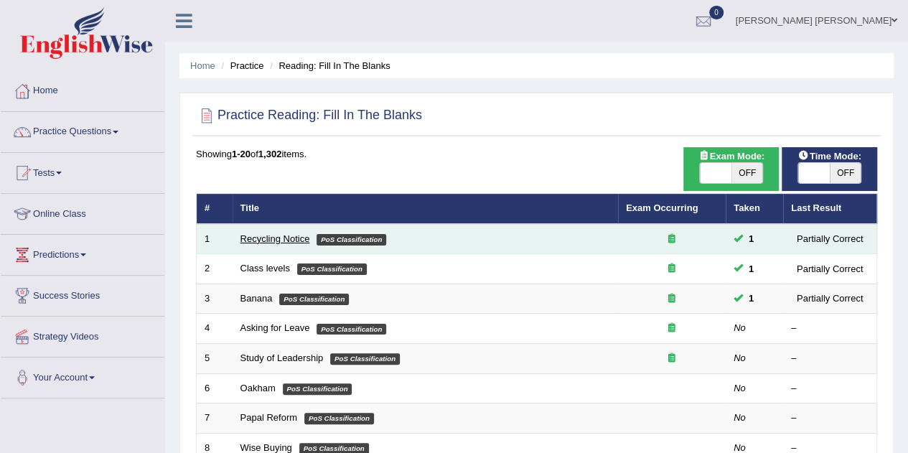
click at [283, 237] on link "Recycling Notice" at bounding box center [276, 238] width 70 height 11
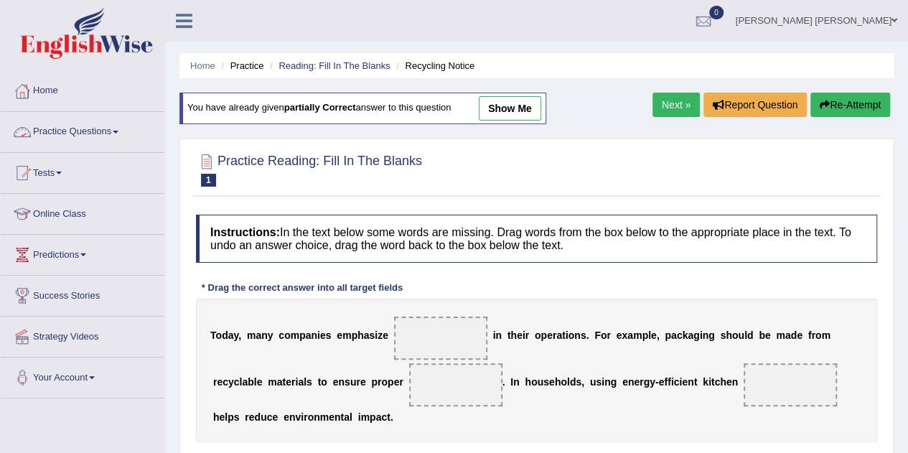
click at [114, 131] on link "Practice Questions" at bounding box center [83, 130] width 164 height 36
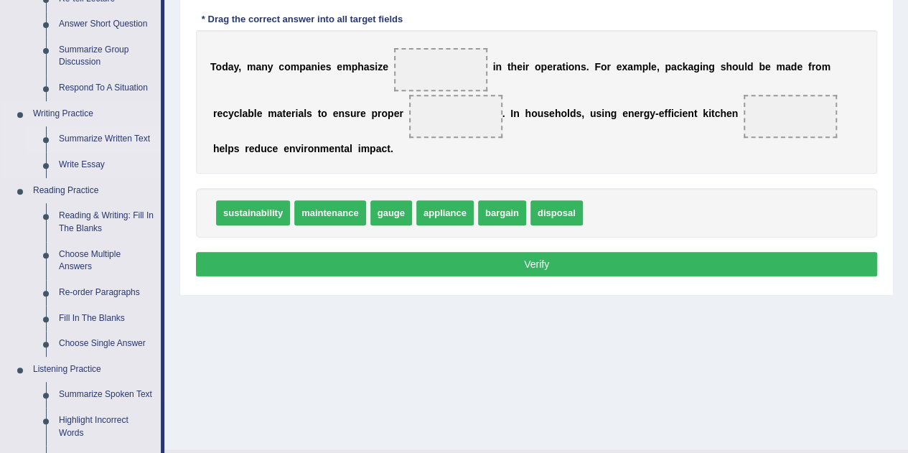
scroll to position [276, 0]
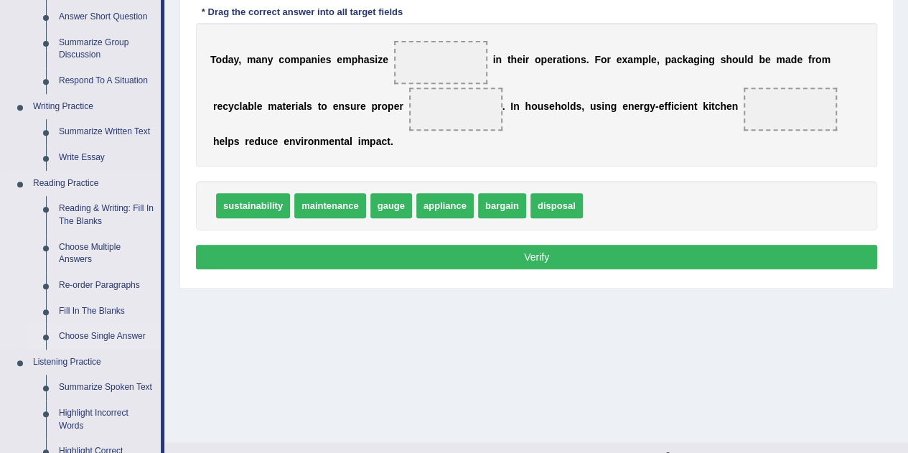
click at [109, 330] on link "Choose Single Answer" at bounding box center [106, 337] width 108 height 26
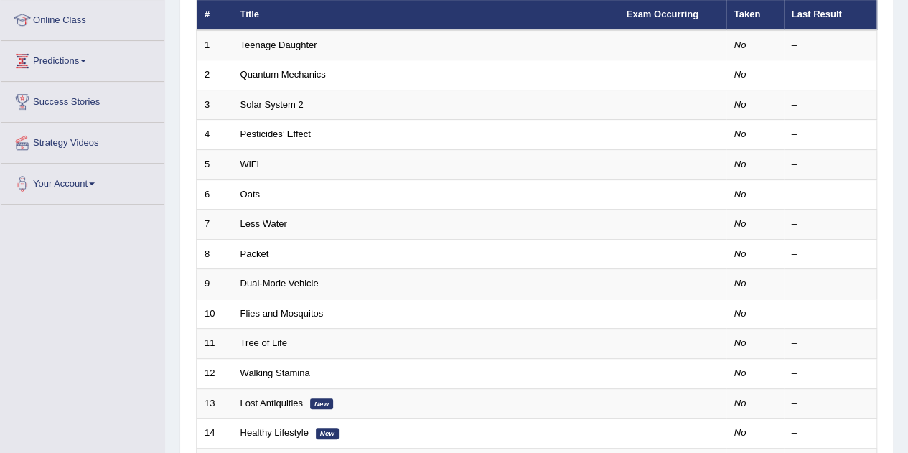
scroll to position [197, 0]
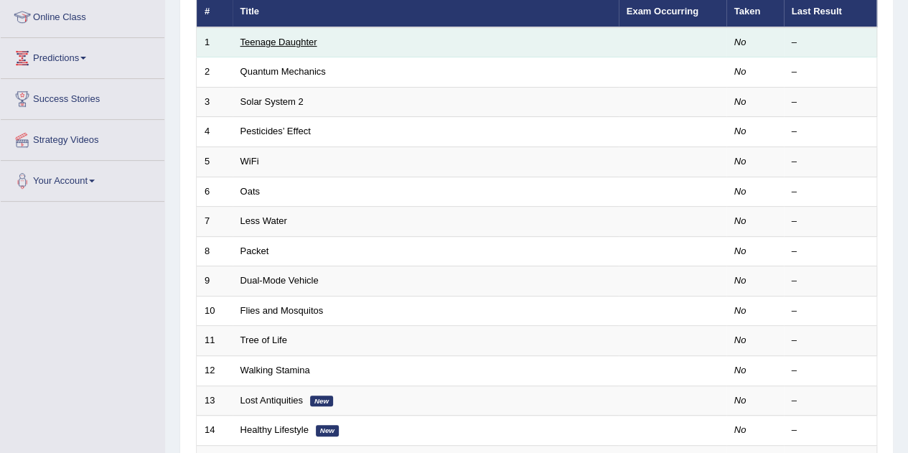
click at [293, 40] on link "Teenage Daughter" at bounding box center [279, 42] width 77 height 11
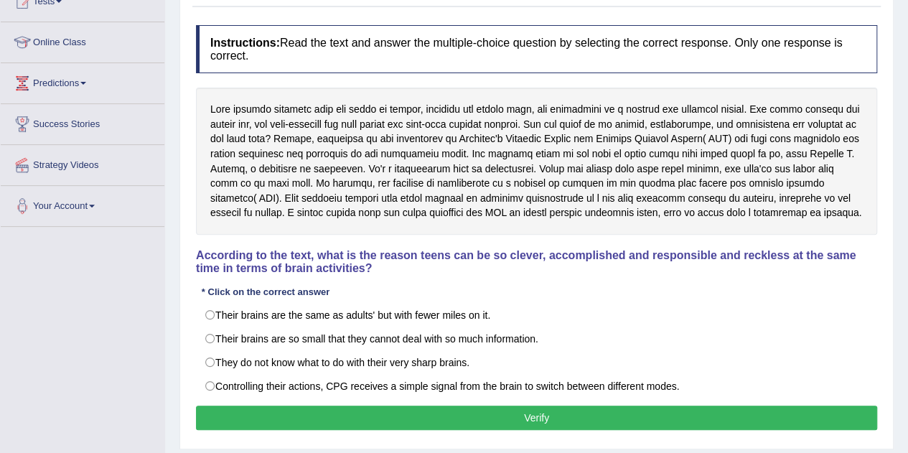
scroll to position [173, 0]
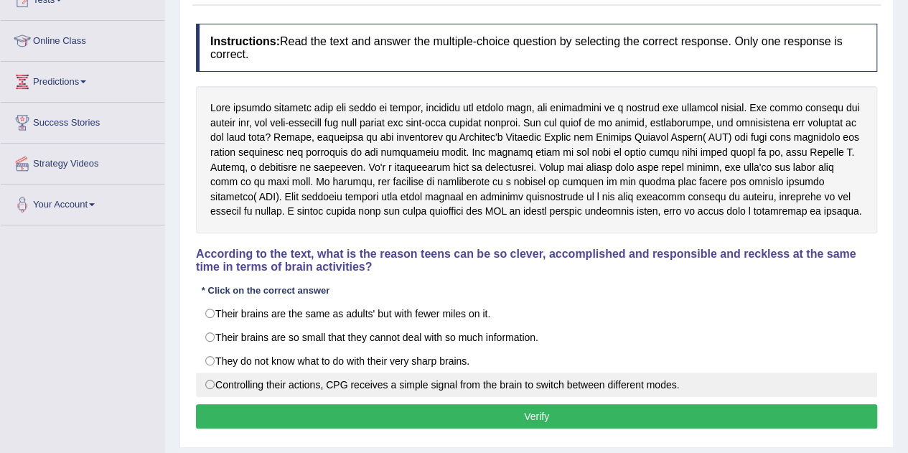
click at [213, 382] on label "Controlling their actions, CPG receives a simple signal from the brain to switc…" at bounding box center [536, 385] width 681 height 24
radio input "true"
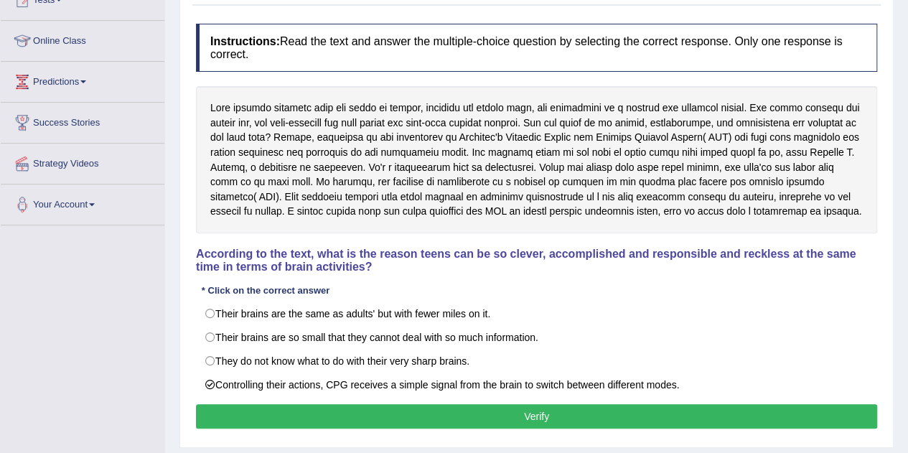
click at [462, 417] on button "Verify" at bounding box center [536, 416] width 681 height 24
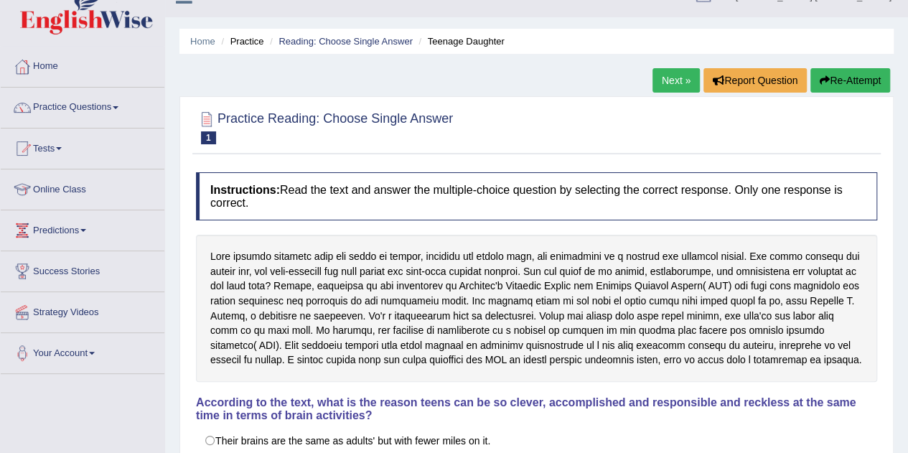
scroll to position [24, 0]
